Goal: Transaction & Acquisition: Download file/media

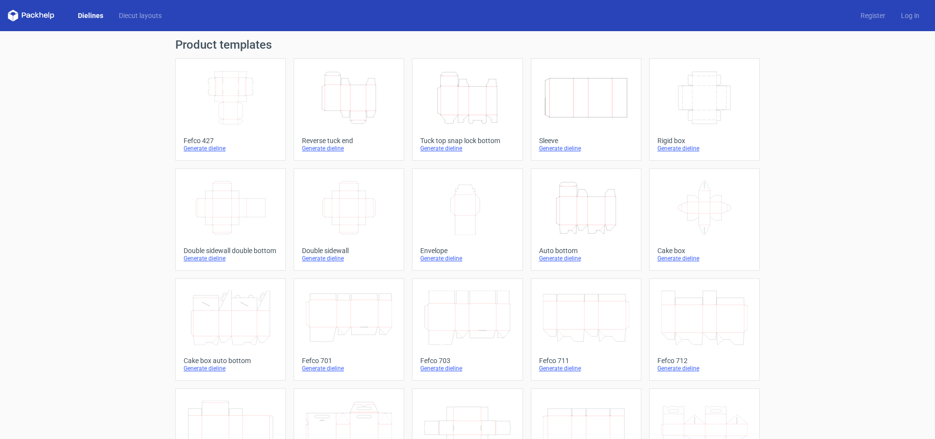
click at [433, 148] on div "Generate dieline" at bounding box center [467, 149] width 94 height 8
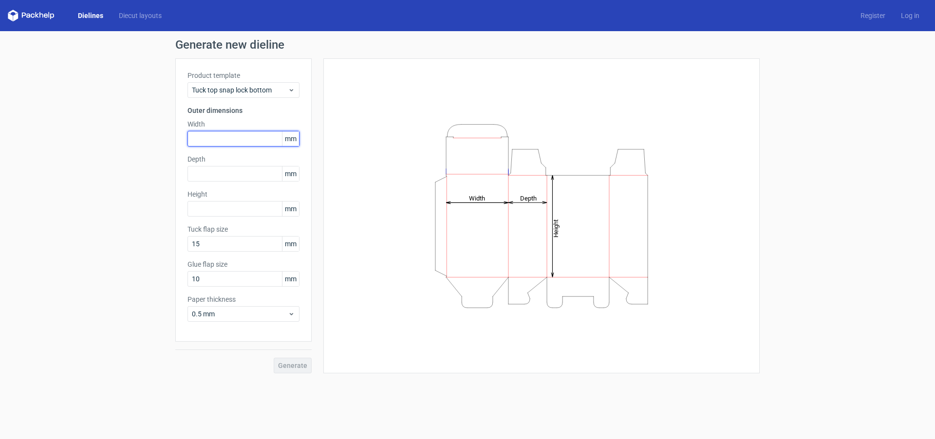
click at [220, 141] on input "text" at bounding box center [243, 139] width 112 height 16
type input "86"
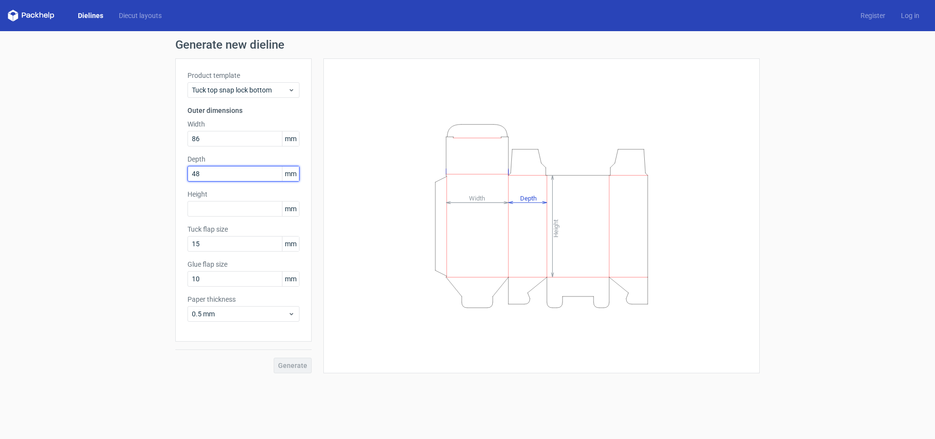
type input "48"
type input "156"
click at [294, 364] on span "Generate" at bounding box center [292, 365] width 29 height 7
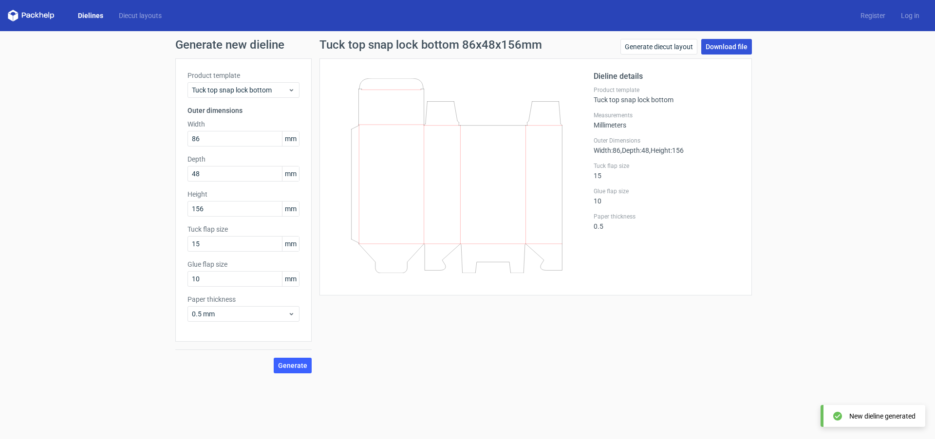
click at [723, 44] on link "Download file" at bounding box center [726, 47] width 51 height 16
